Goal: Task Accomplishment & Management: Use online tool/utility

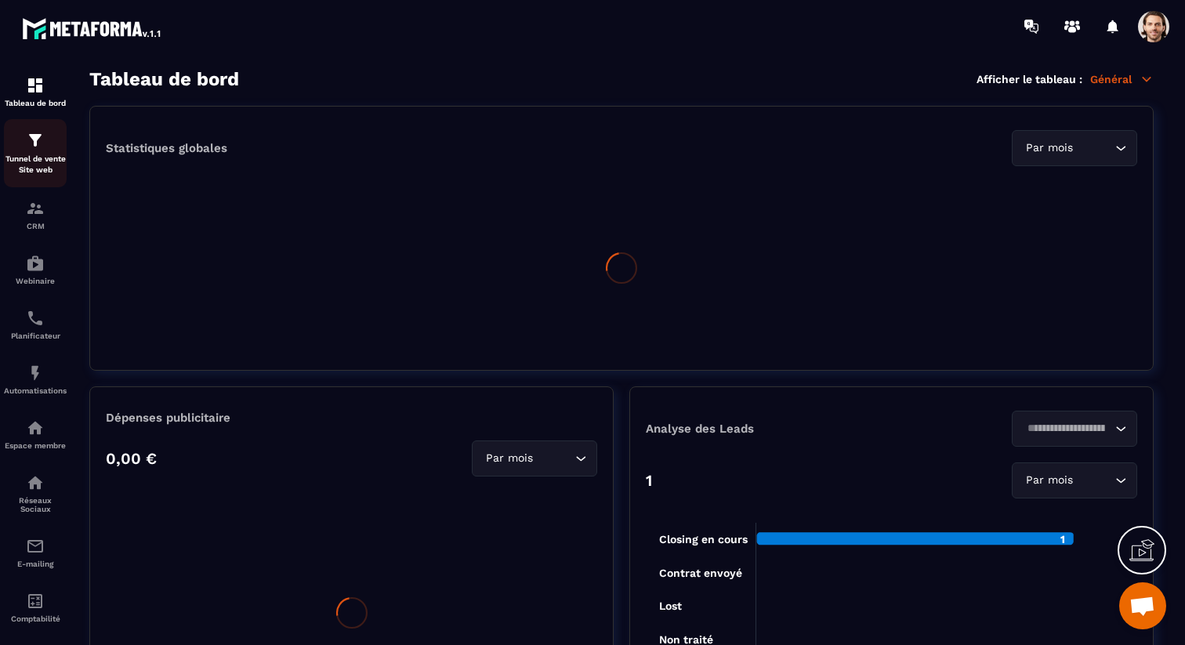
click at [47, 145] on div "Tunnel de vente Site web" at bounding box center [35, 153] width 63 height 45
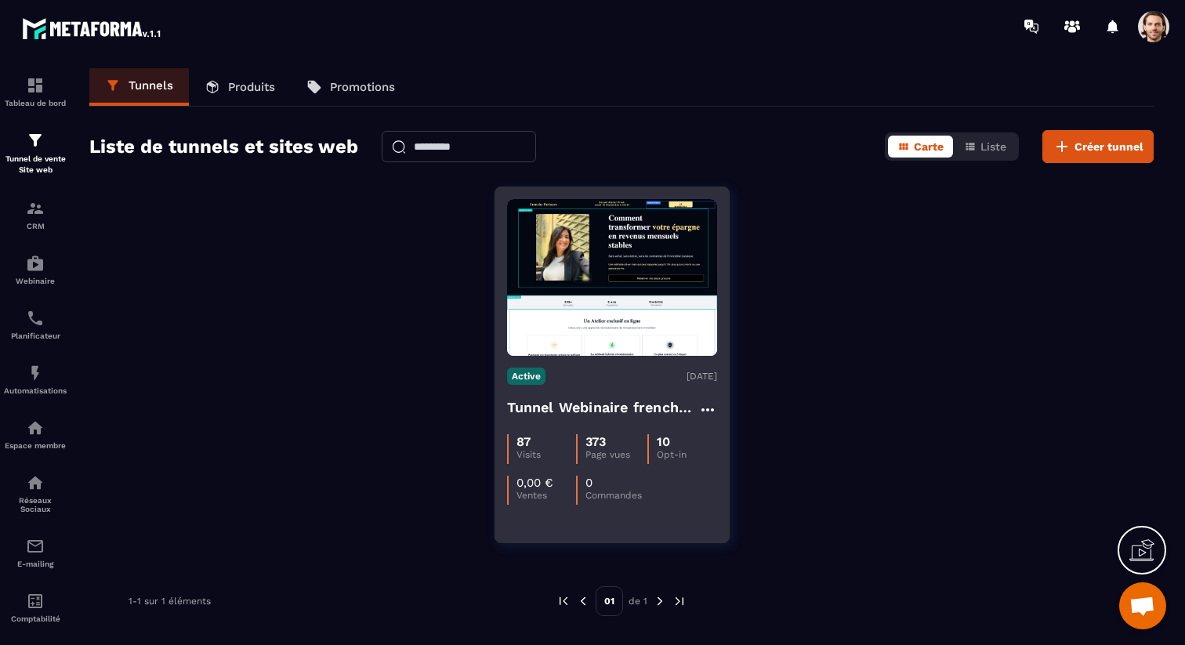
click at [532, 399] on h4 "Tunnel Webinaire frenchy partners" at bounding box center [602, 408] width 191 height 22
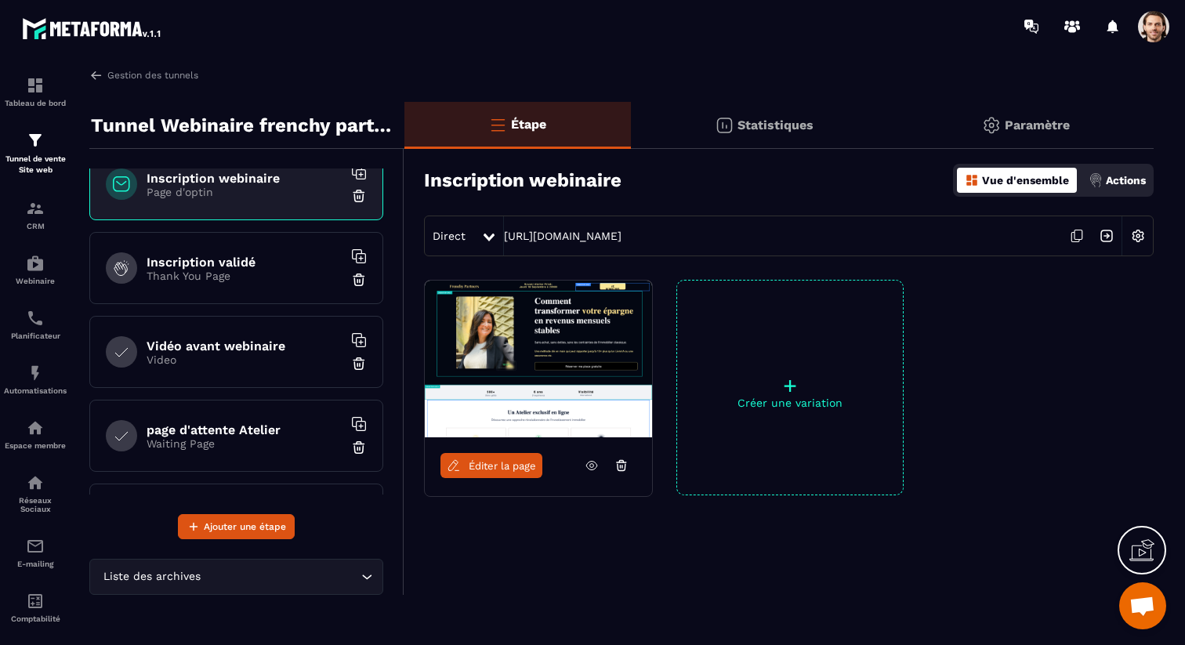
scroll to position [29, 0]
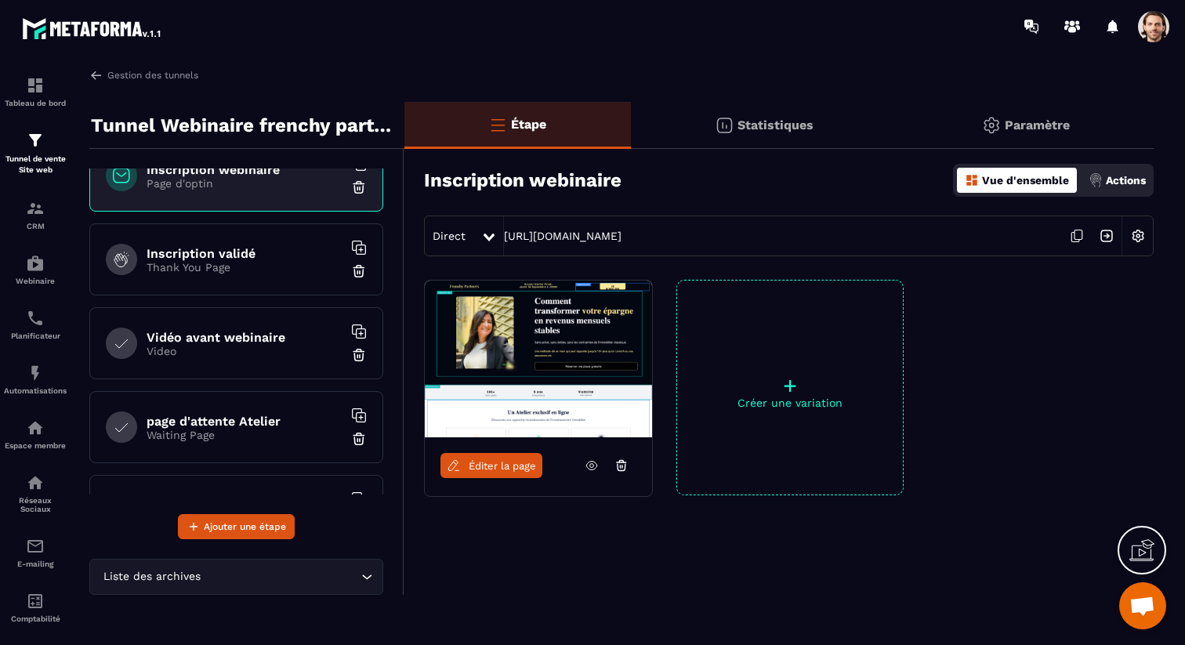
click at [220, 356] on p "Video" at bounding box center [245, 351] width 196 height 13
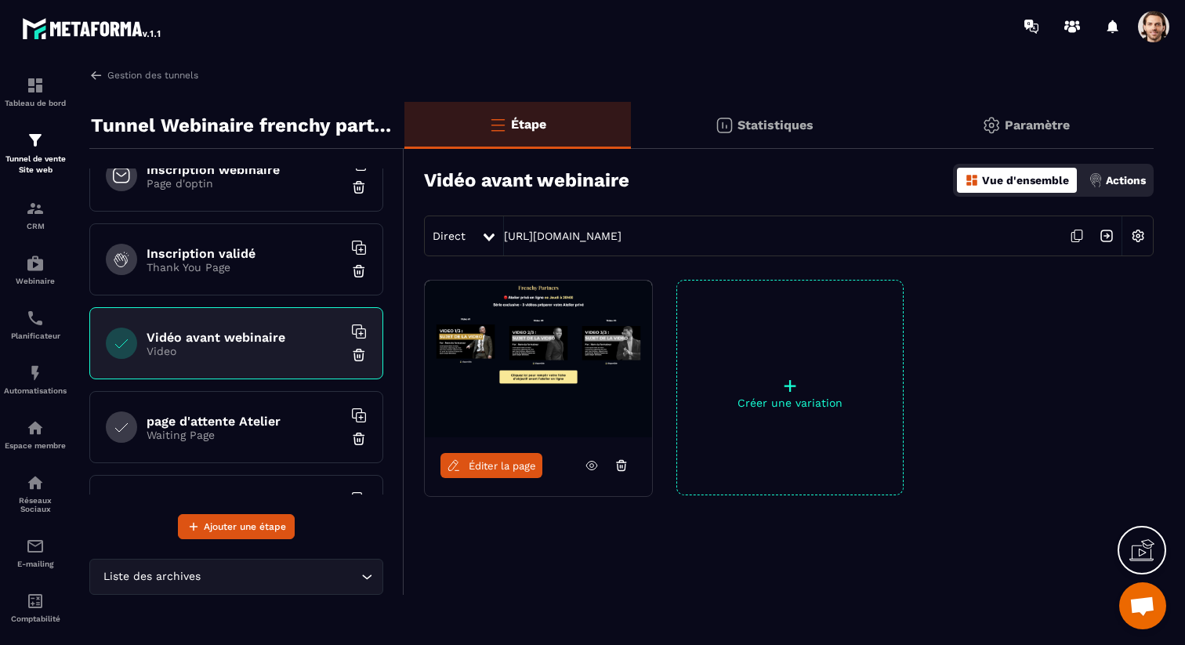
click at [590, 470] on icon at bounding box center [592, 466] width 14 height 14
click at [470, 463] on span "Éditer la page" at bounding box center [502, 466] width 67 height 12
